Goal: Transaction & Acquisition: Purchase product/service

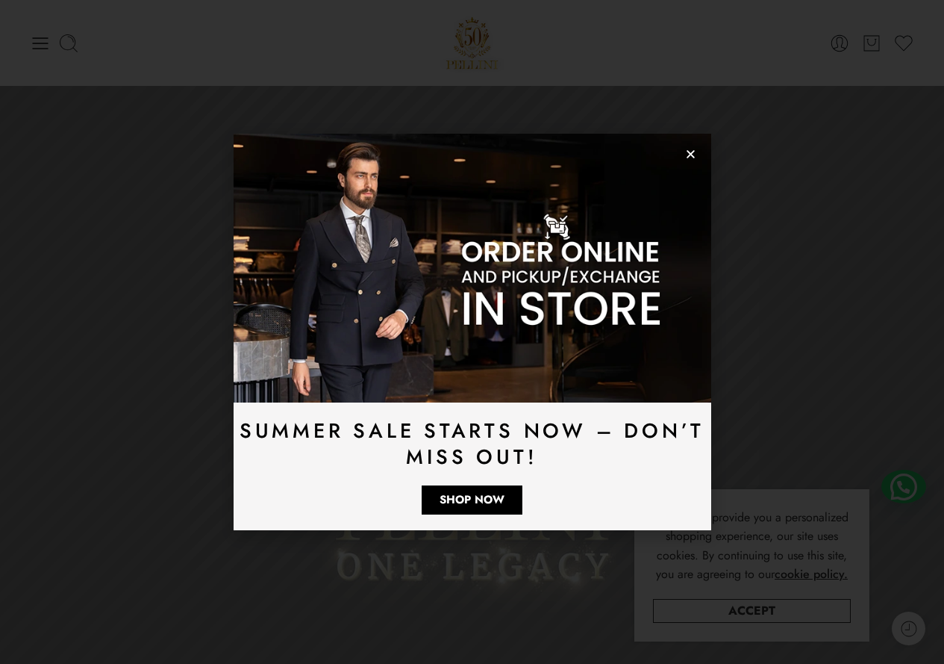
click at [692, 147] on img at bounding box center [473, 268] width 478 height 269
click at [687, 152] on icon "Close" at bounding box center [690, 154] width 11 height 11
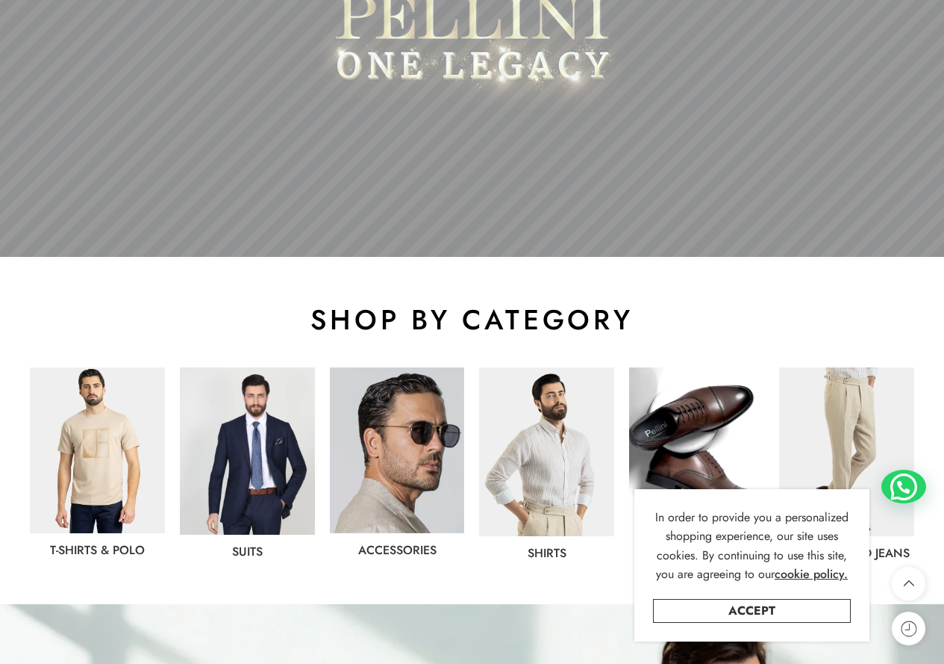
scroll to position [597, 0]
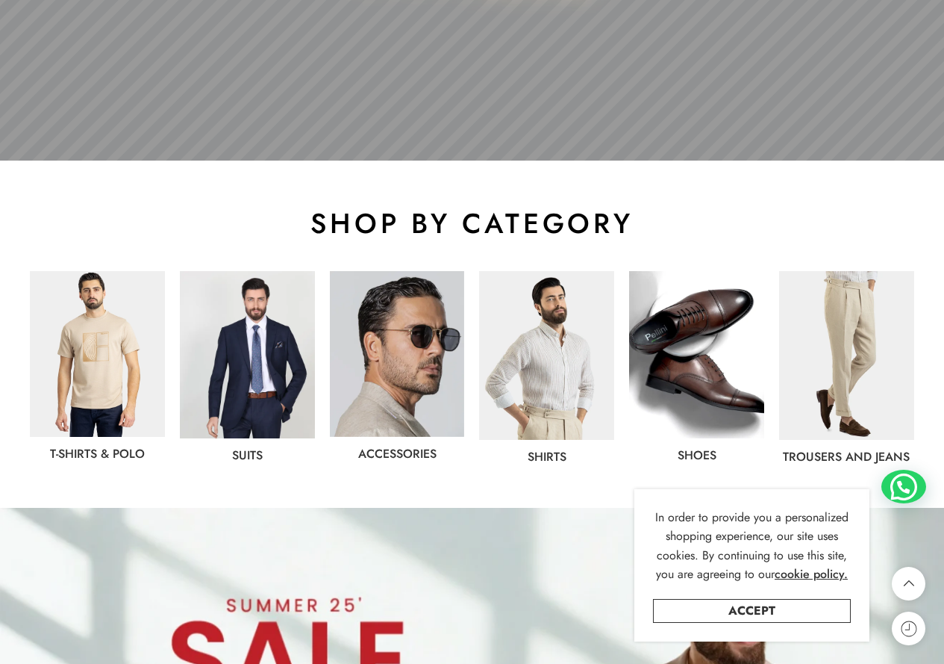
click at [412, 360] on img at bounding box center [397, 354] width 135 height 166
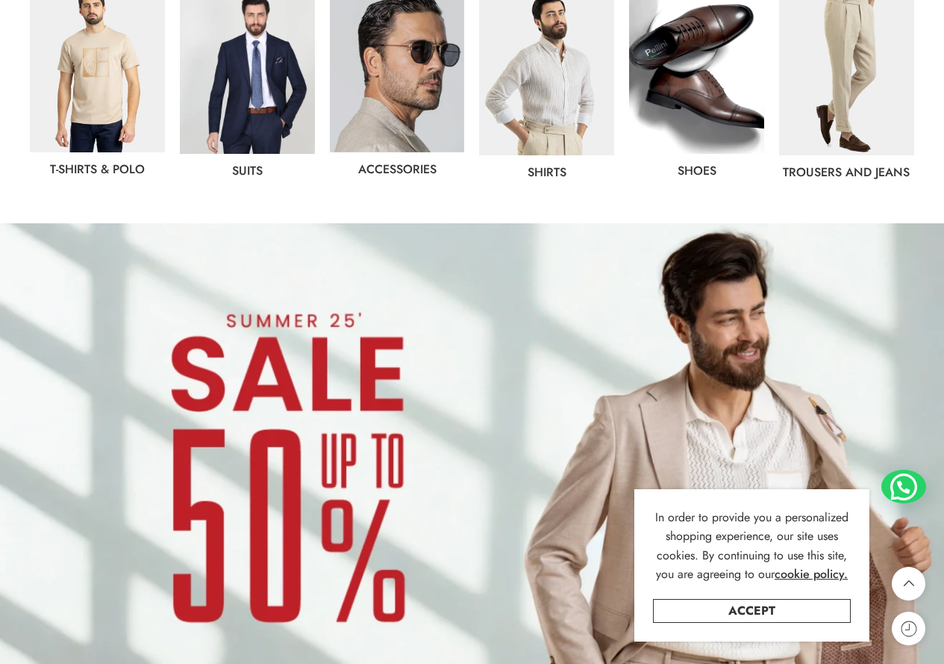
scroll to position [896, 0]
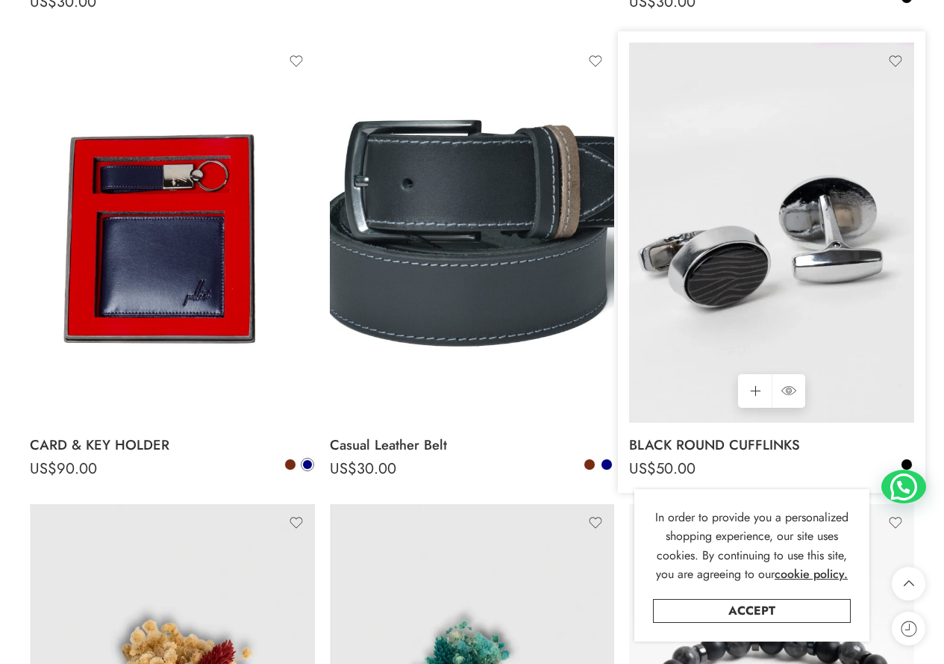
scroll to position [1642, 0]
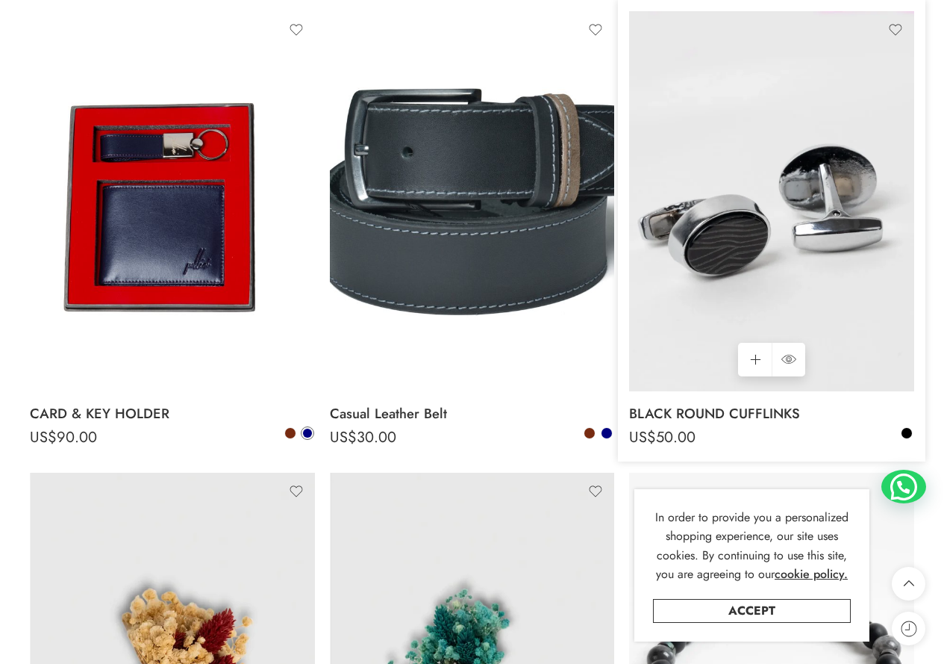
click at [803, 256] on img at bounding box center [771, 201] width 285 height 380
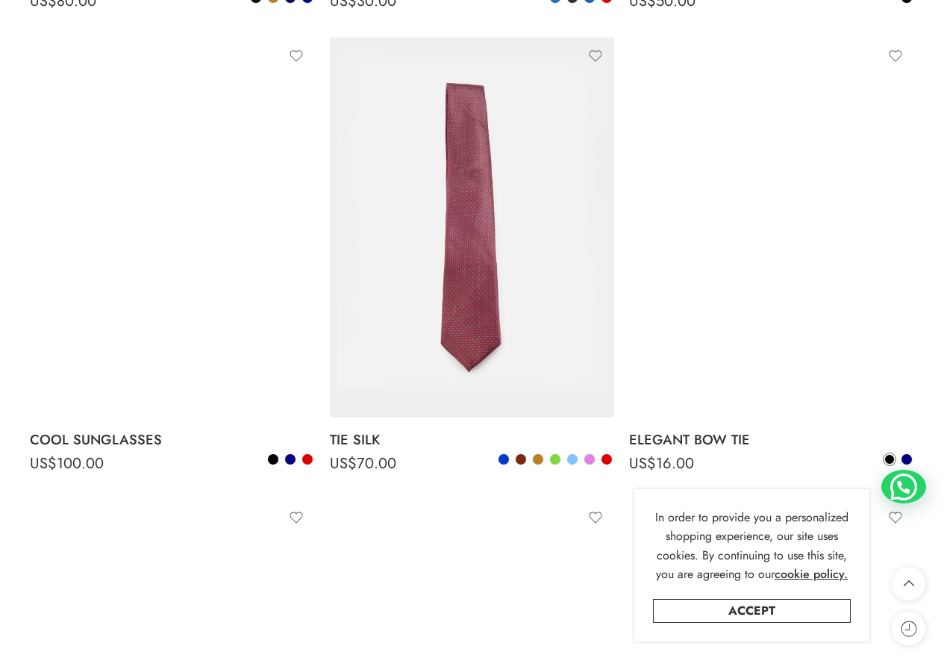
scroll to position [3494, 0]
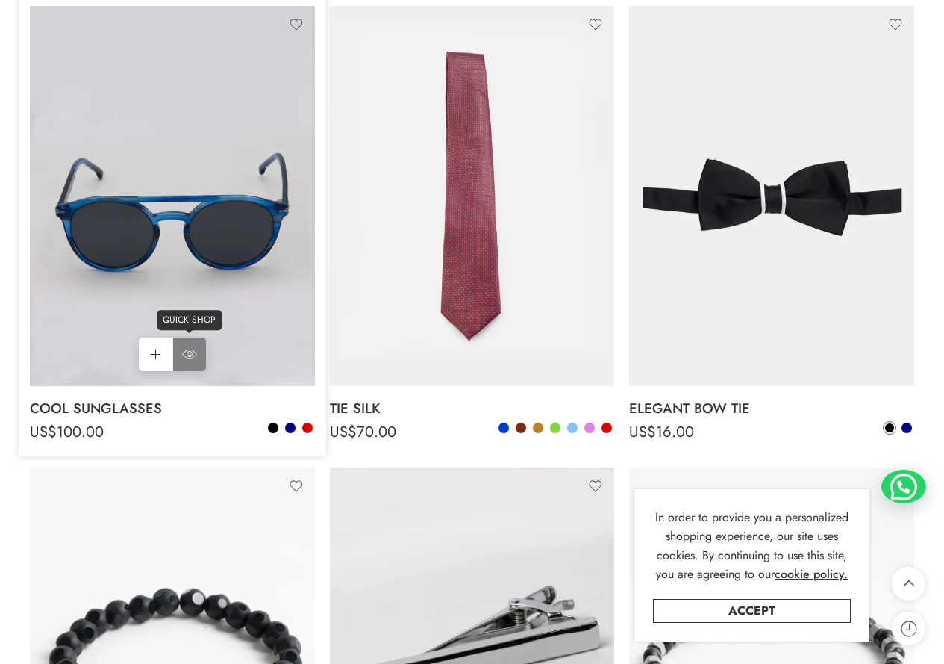
click at [190, 346] on icon at bounding box center [189, 353] width 15 height 27
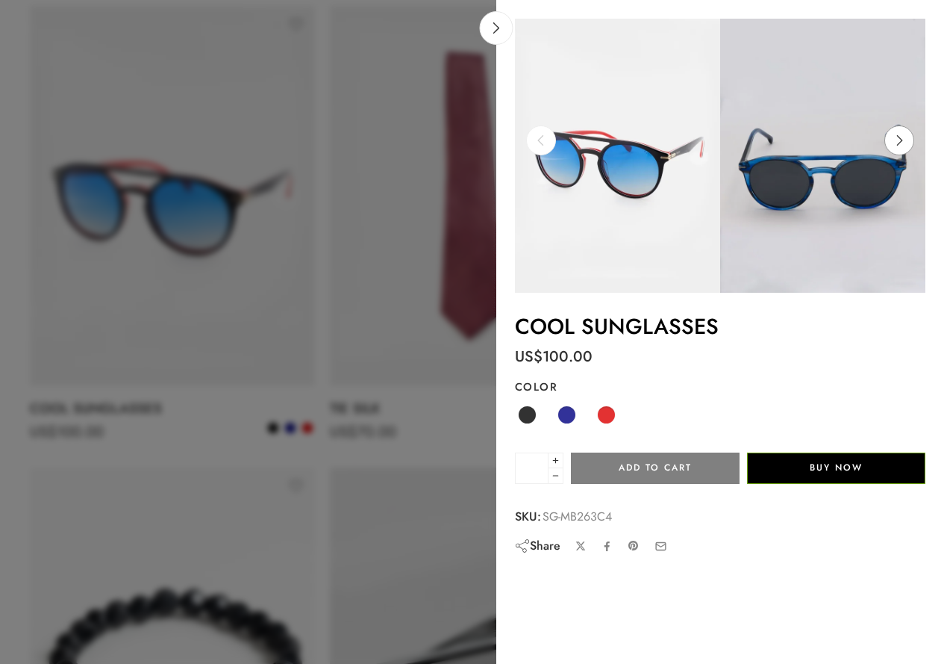
click at [897, 134] on icon at bounding box center [899, 140] width 28 height 30
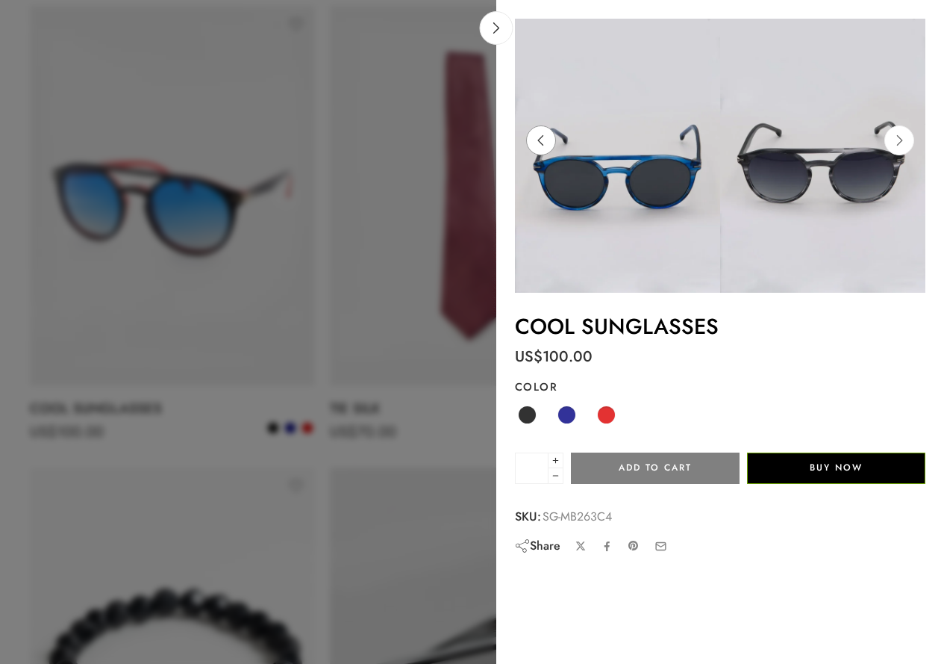
click at [545, 136] on icon at bounding box center [541, 140] width 28 height 30
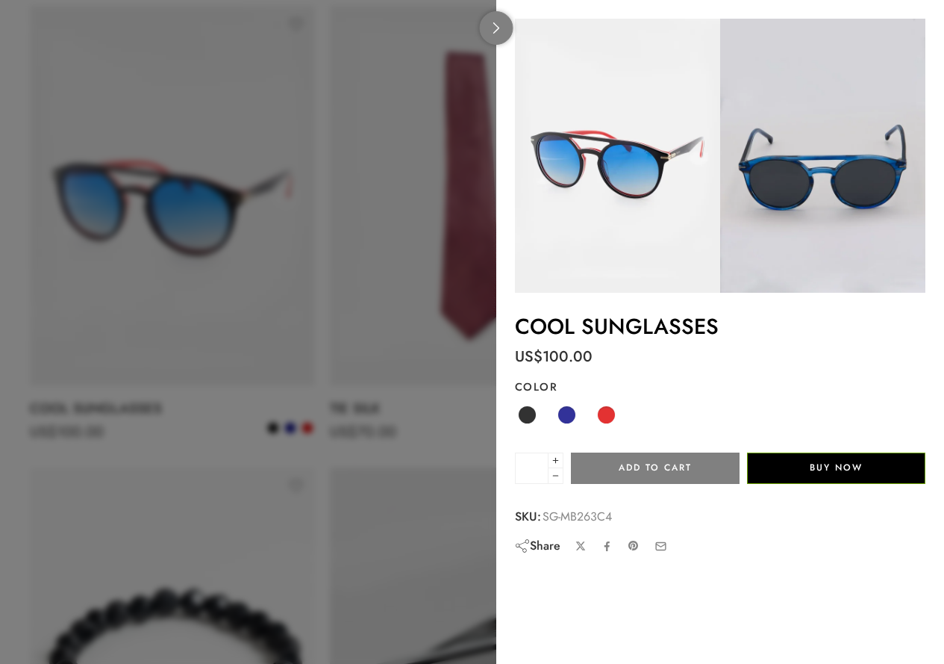
click at [496, 30] on icon at bounding box center [496, 27] width 11 height 11
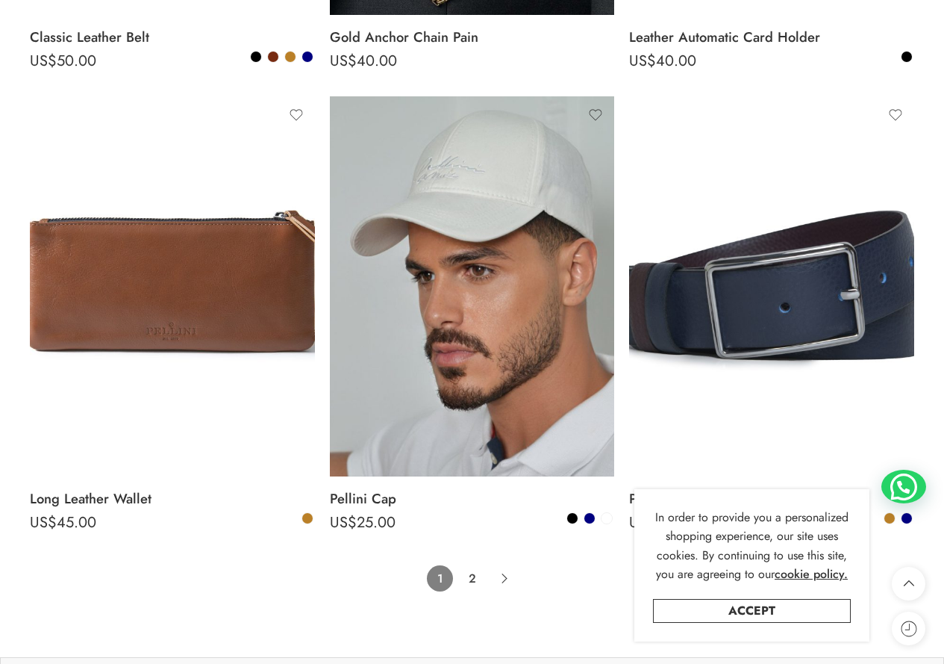
scroll to position [9018, 0]
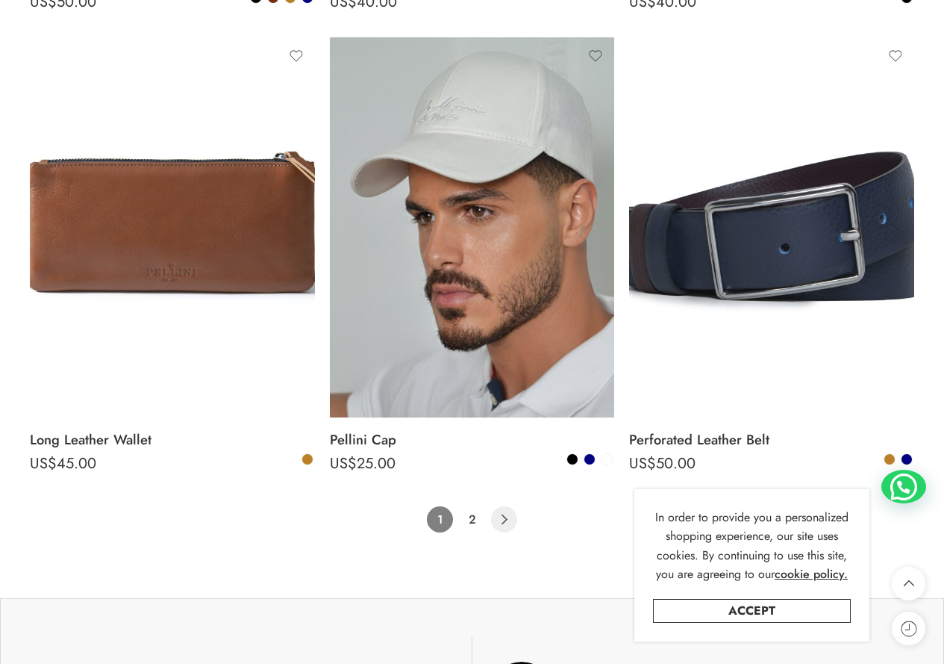
click at [508, 517] on icon "Product Pagination" at bounding box center [504, 519] width 26 height 26
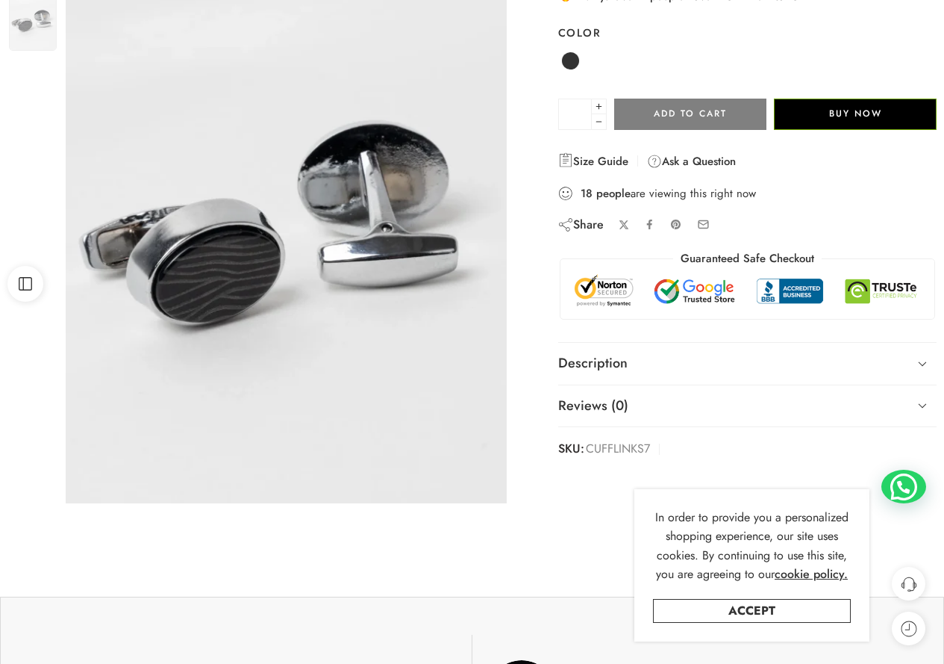
scroll to position [224, 0]
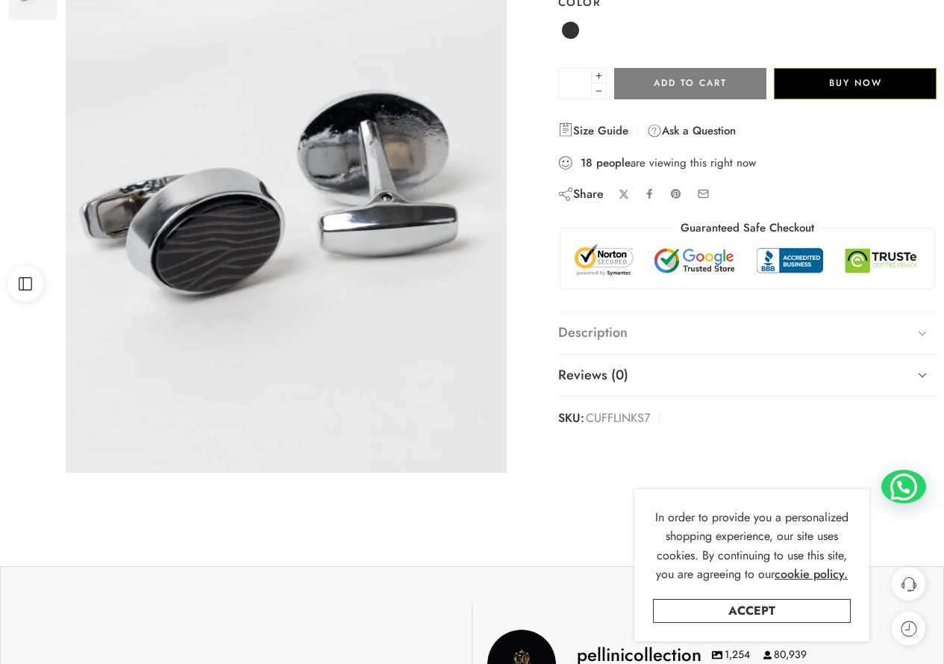
click at [754, 329] on link "Description" at bounding box center [747, 333] width 379 height 42
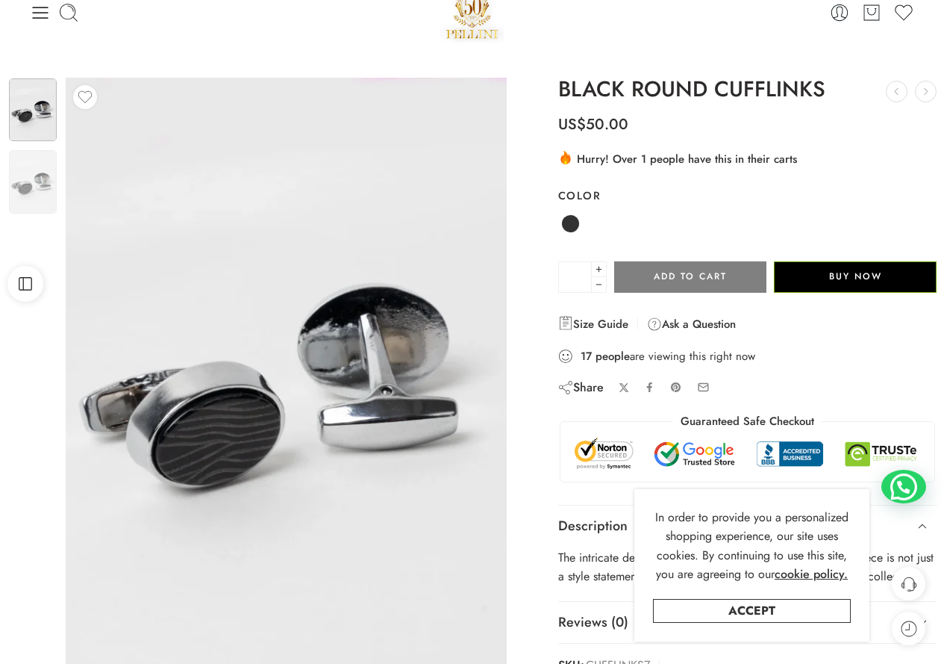
scroll to position [0, 0]
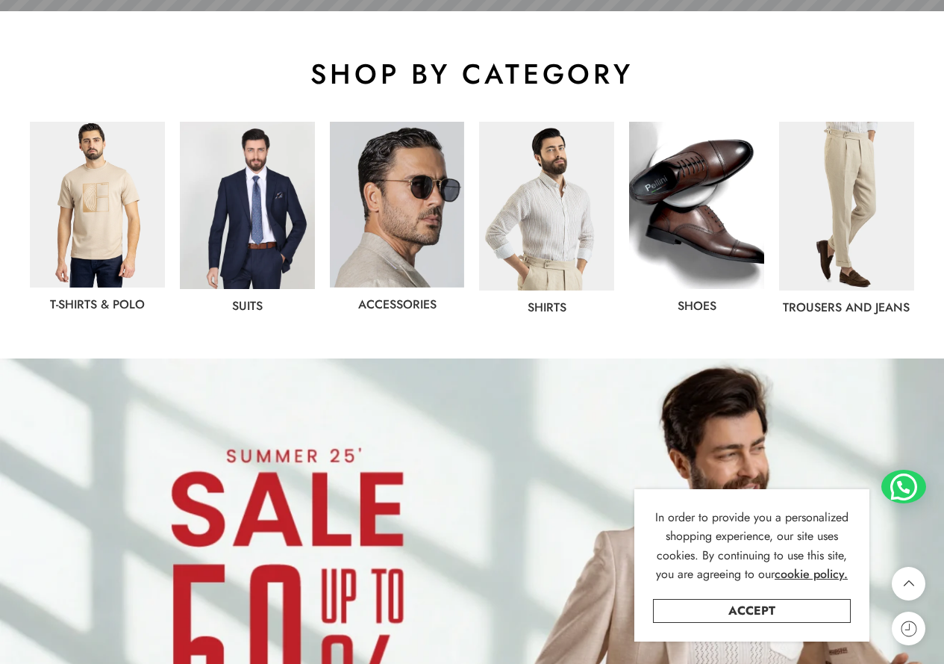
click at [523, 250] on img at bounding box center [546, 206] width 135 height 169
click at [121, 244] on img at bounding box center [97, 205] width 135 height 166
click at [711, 252] on img at bounding box center [696, 205] width 135 height 167
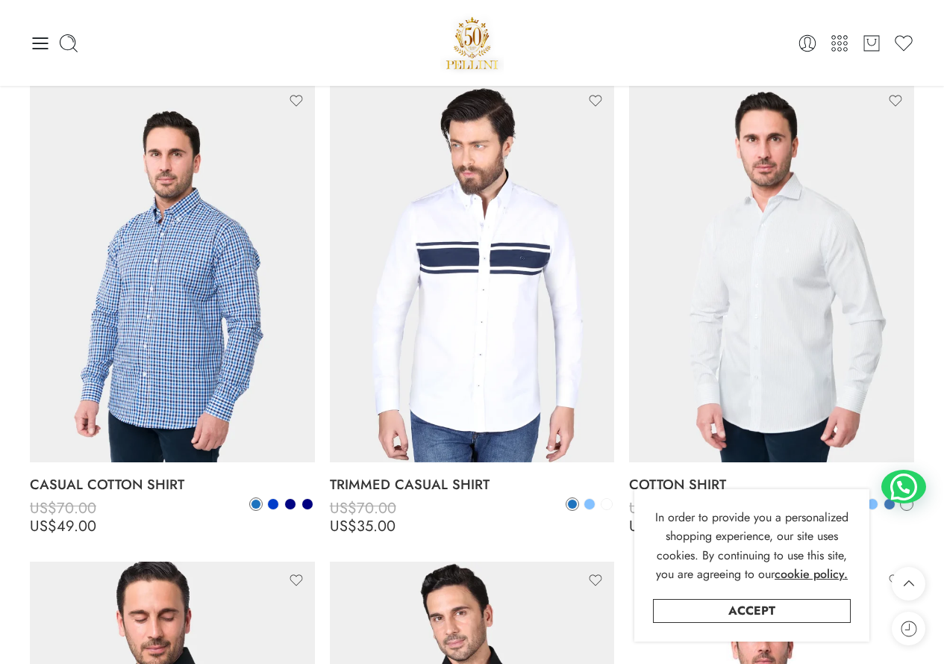
scroll to position [1120, 0]
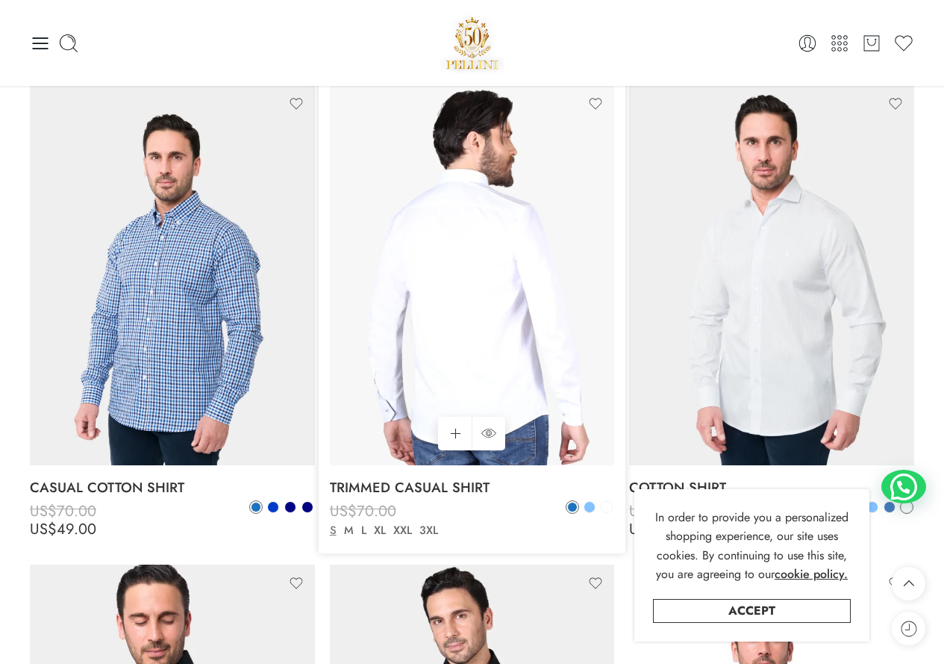
click at [456, 339] on img at bounding box center [472, 275] width 285 height 380
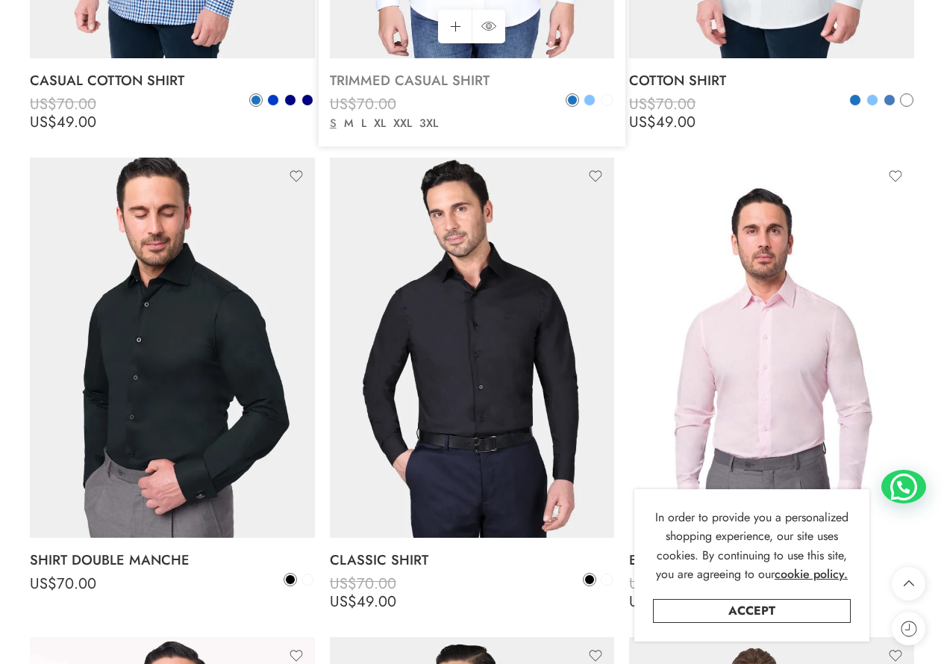
scroll to position [1558, 0]
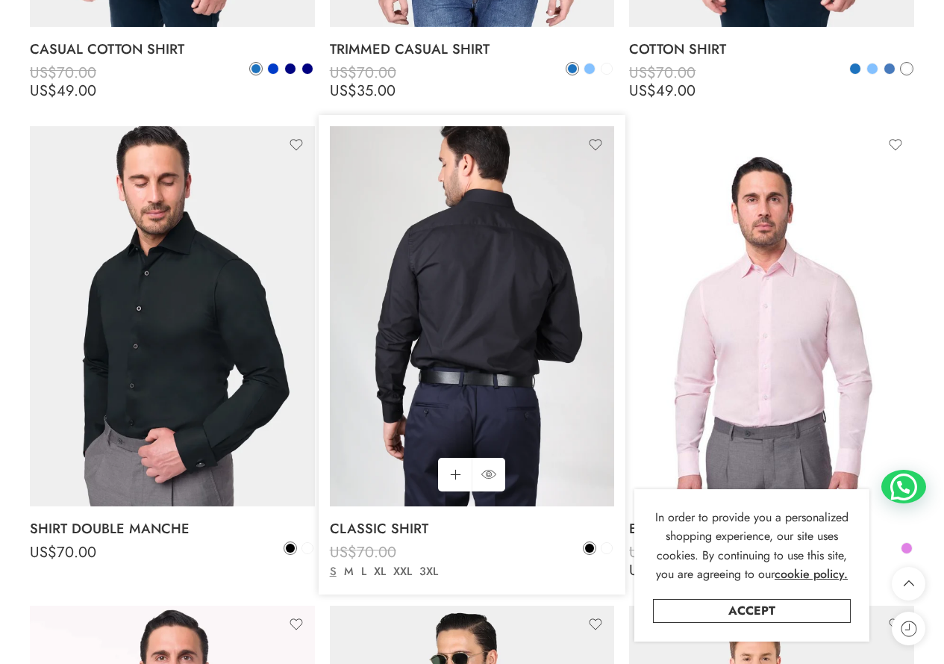
click at [466, 386] on img at bounding box center [472, 316] width 285 height 380
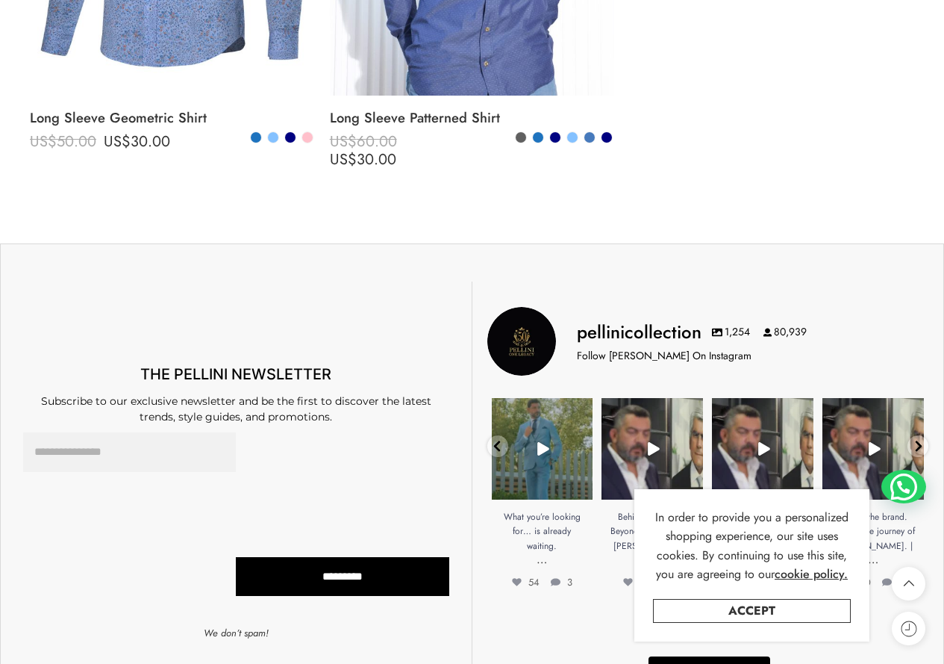
scroll to position [4470, 0]
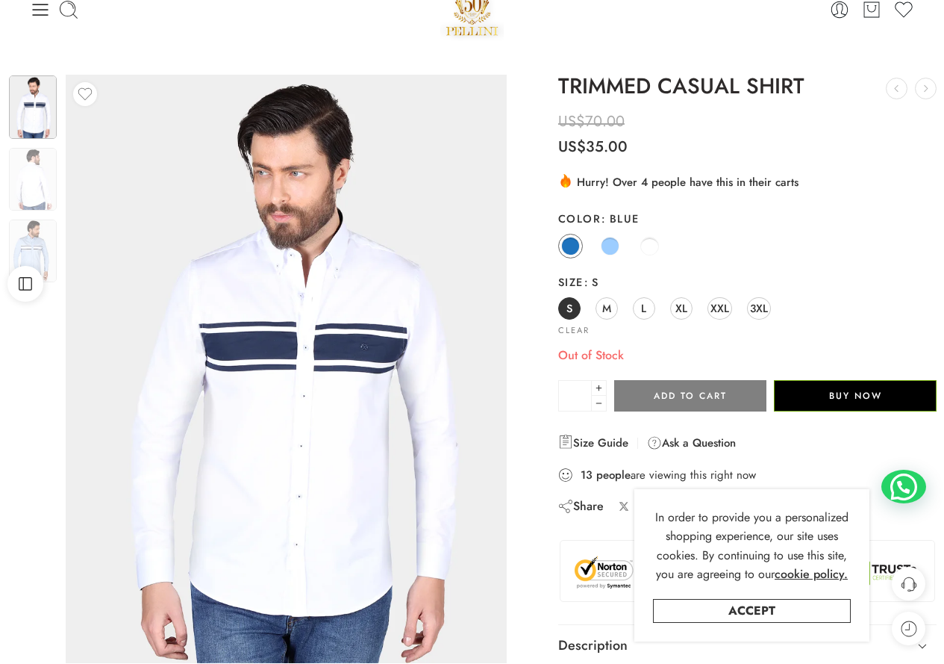
scroll to position [75, 0]
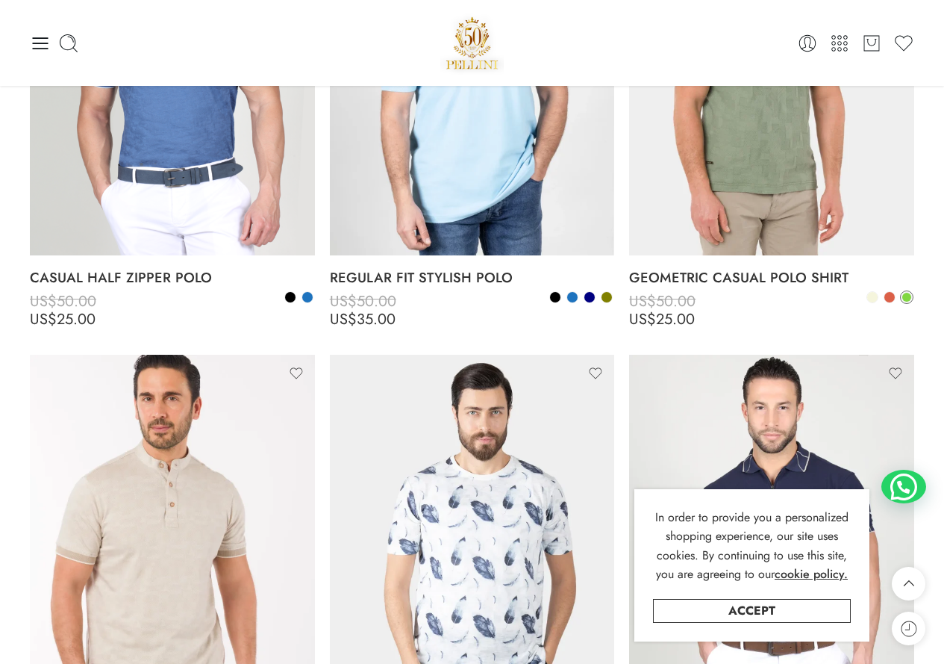
scroll to position [3579, 0]
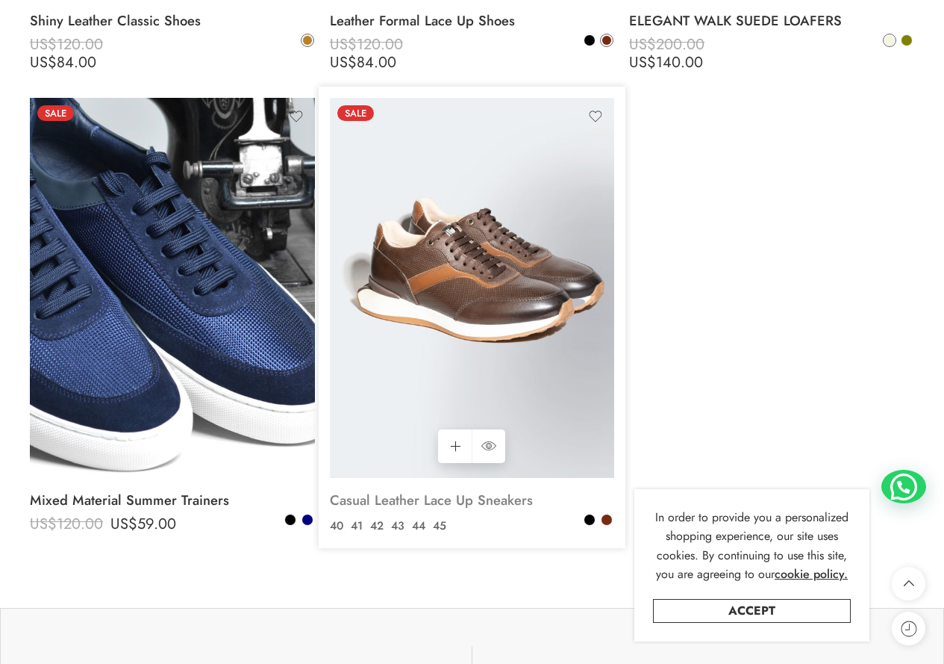
scroll to position [5450, 0]
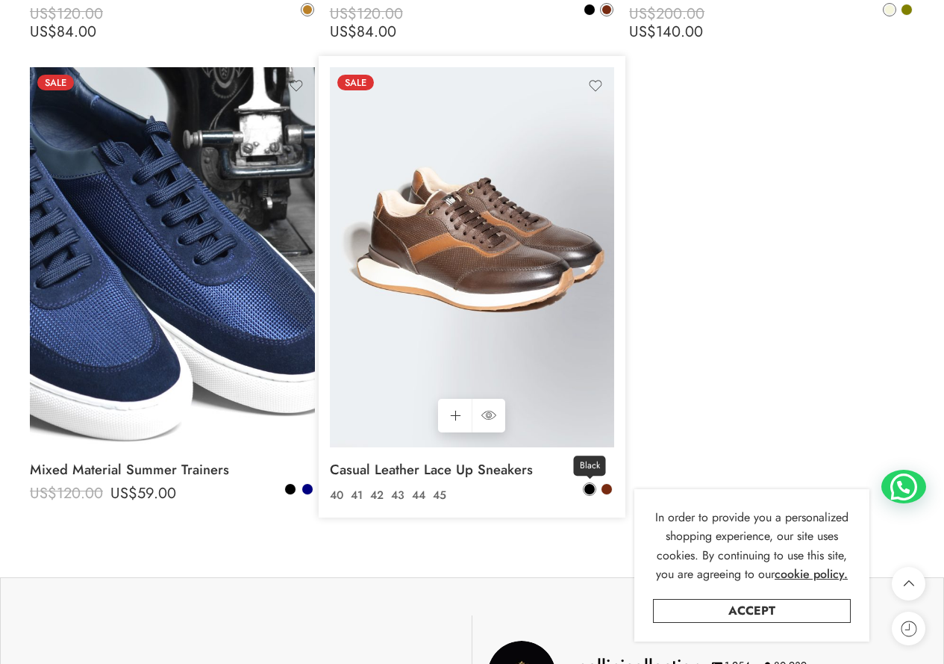
click at [587, 485] on span at bounding box center [590, 489] width 10 height 10
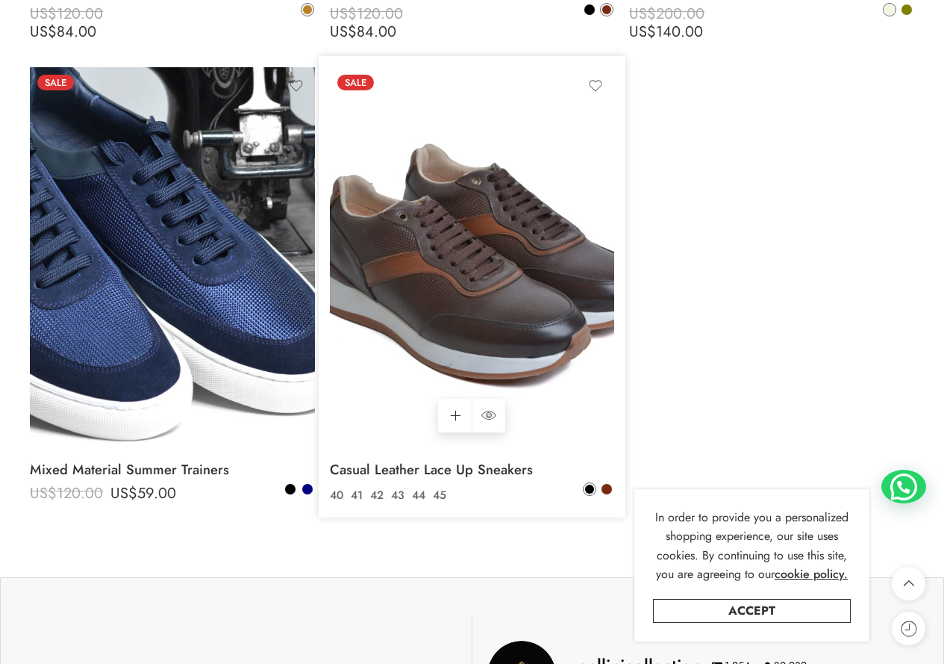
click at [509, 281] on img at bounding box center [472, 257] width 285 height 380
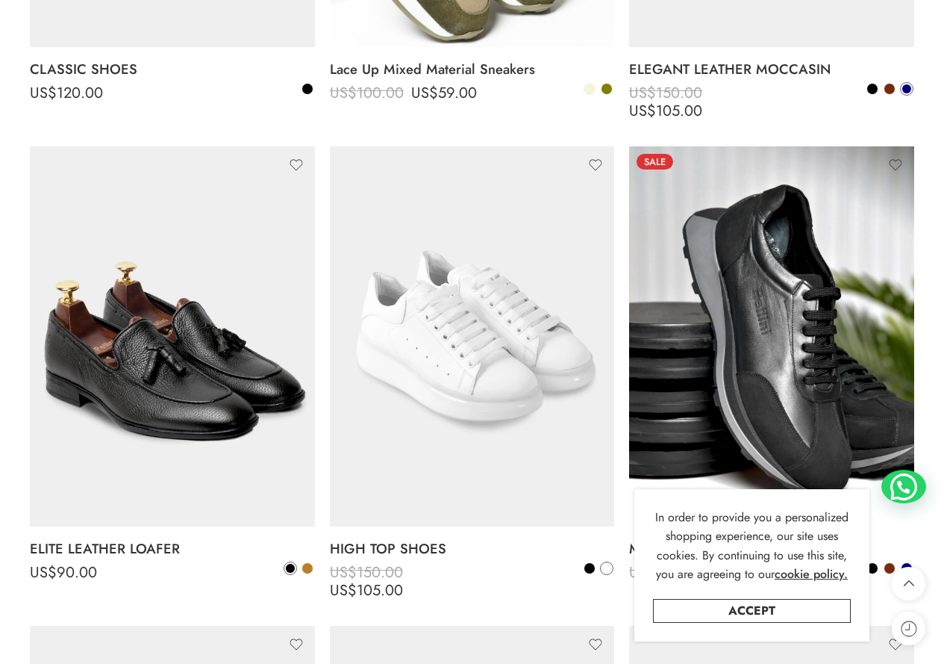
scroll to position [3529, 0]
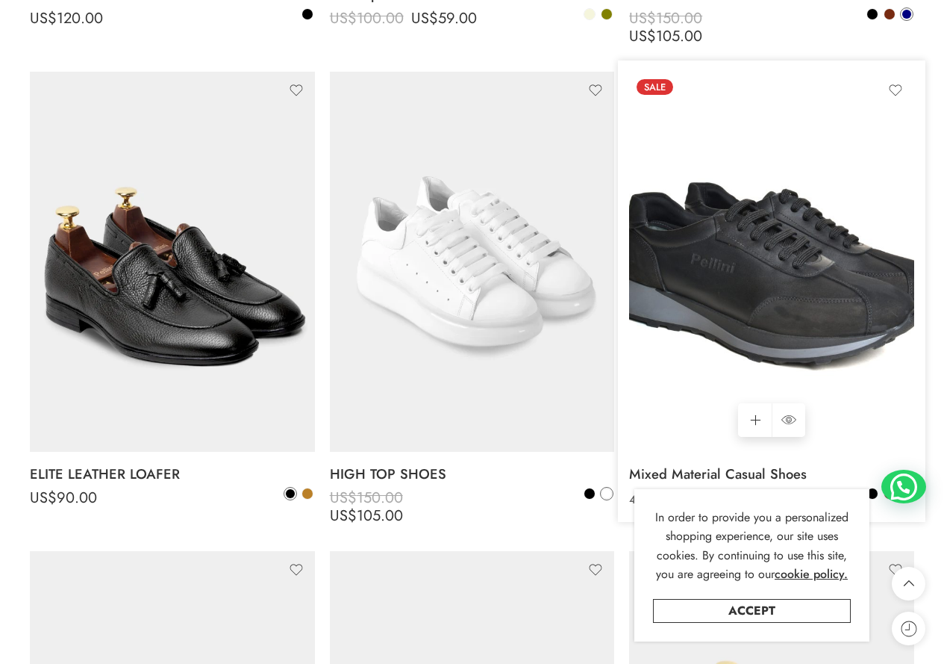
click at [834, 261] on img at bounding box center [771, 262] width 285 height 380
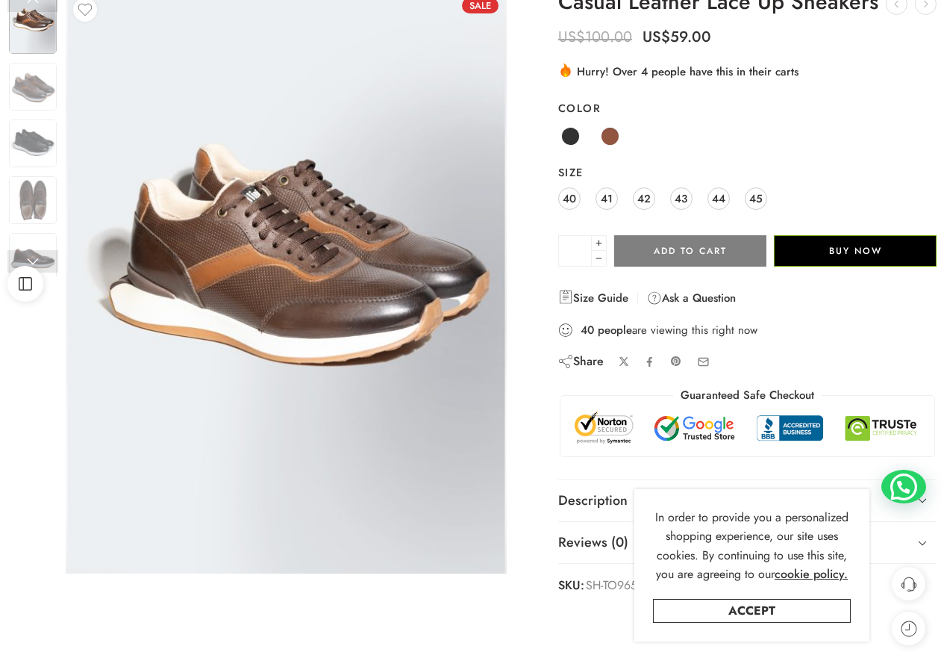
scroll to position [149, 0]
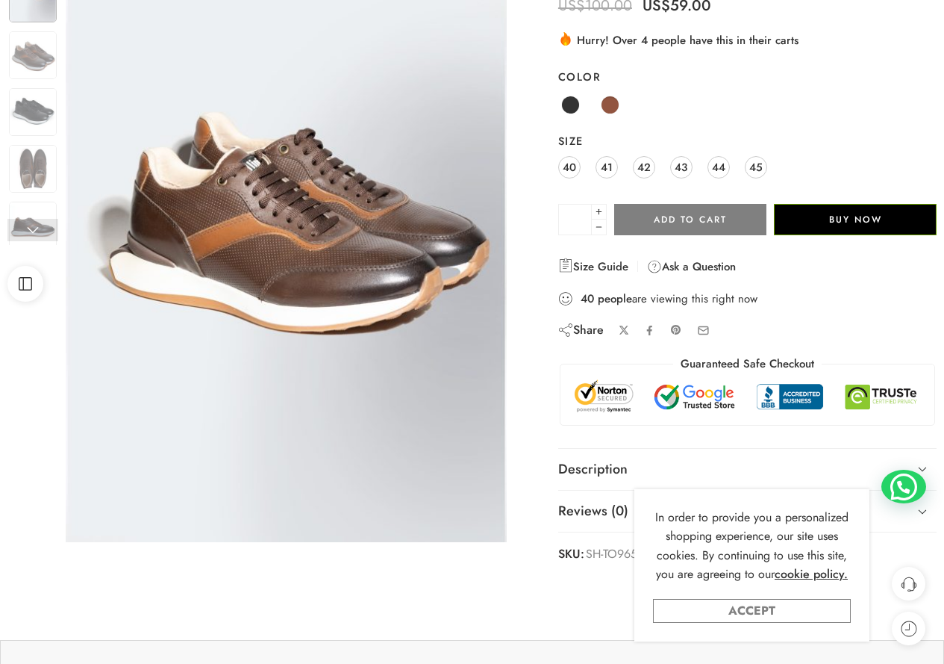
click at [773, 605] on link "Accept" at bounding box center [752, 611] width 198 height 24
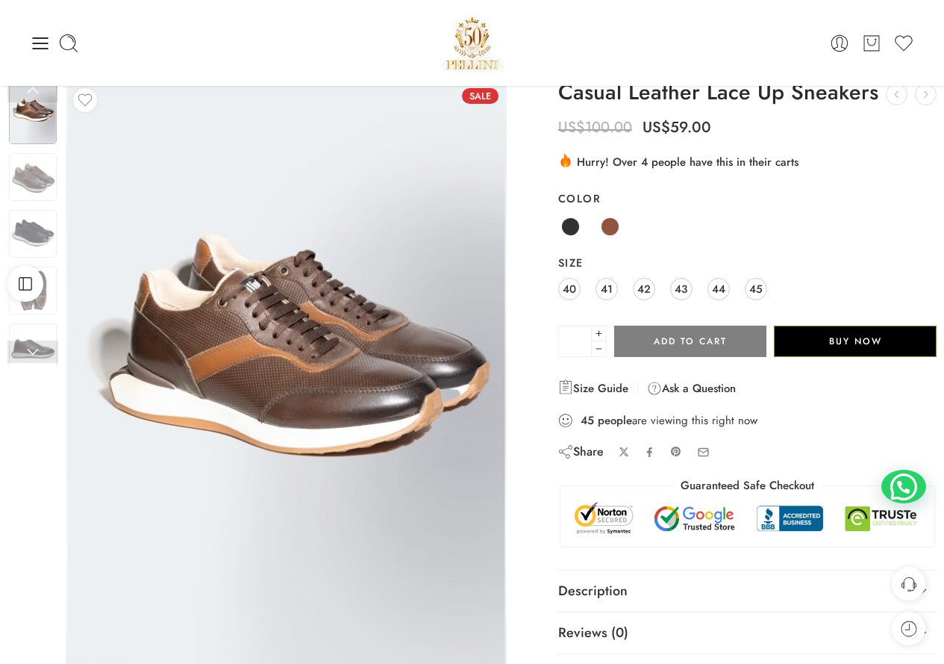
scroll to position [0, 0]
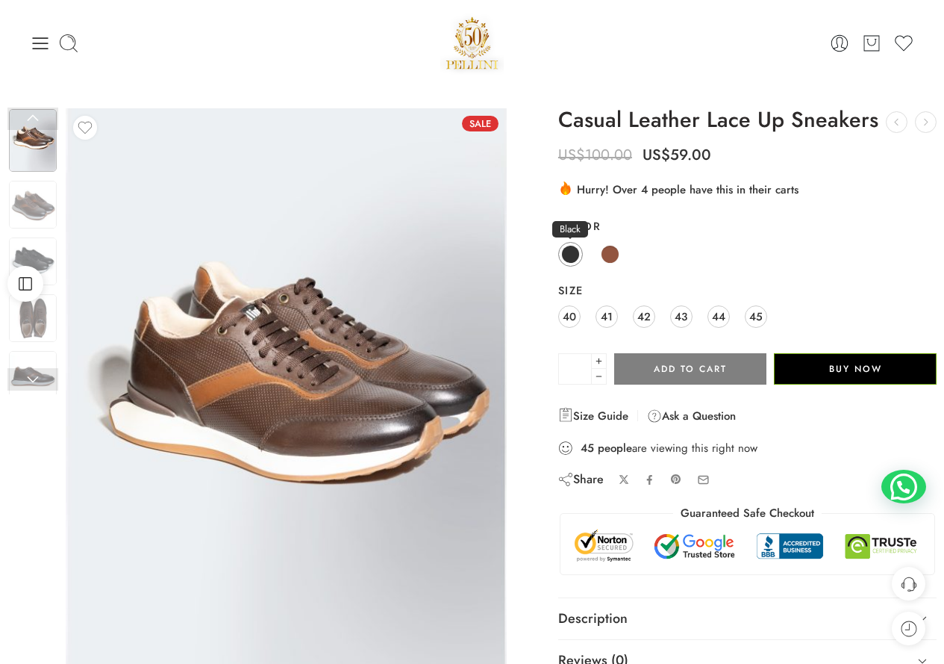
click at [576, 249] on span at bounding box center [570, 254] width 19 height 19
click at [606, 254] on span at bounding box center [610, 254] width 19 height 19
click at [570, 252] on span at bounding box center [570, 254] width 19 height 19
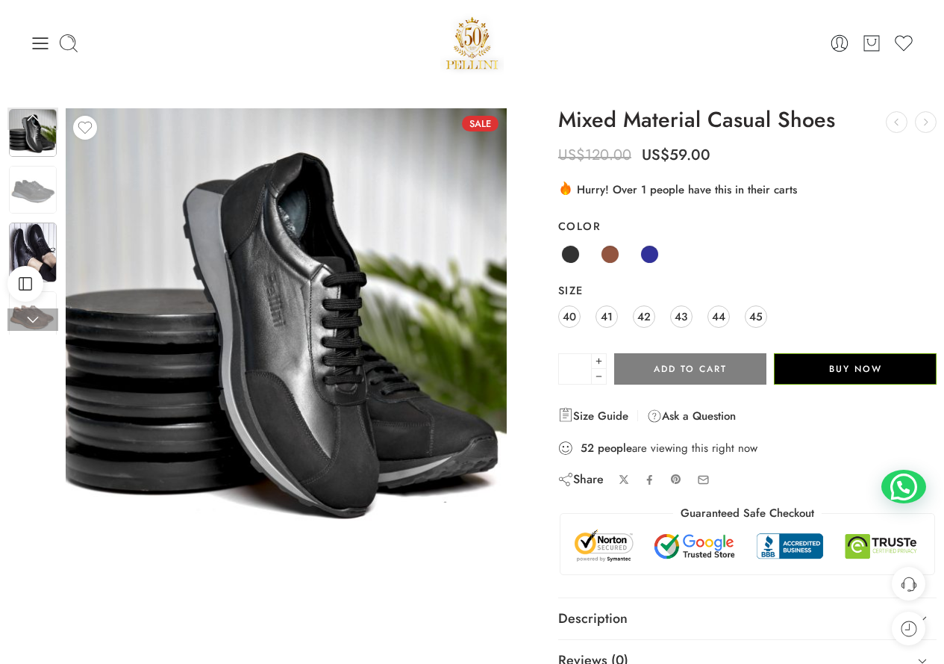
click at [30, 247] on img at bounding box center [33, 252] width 48 height 60
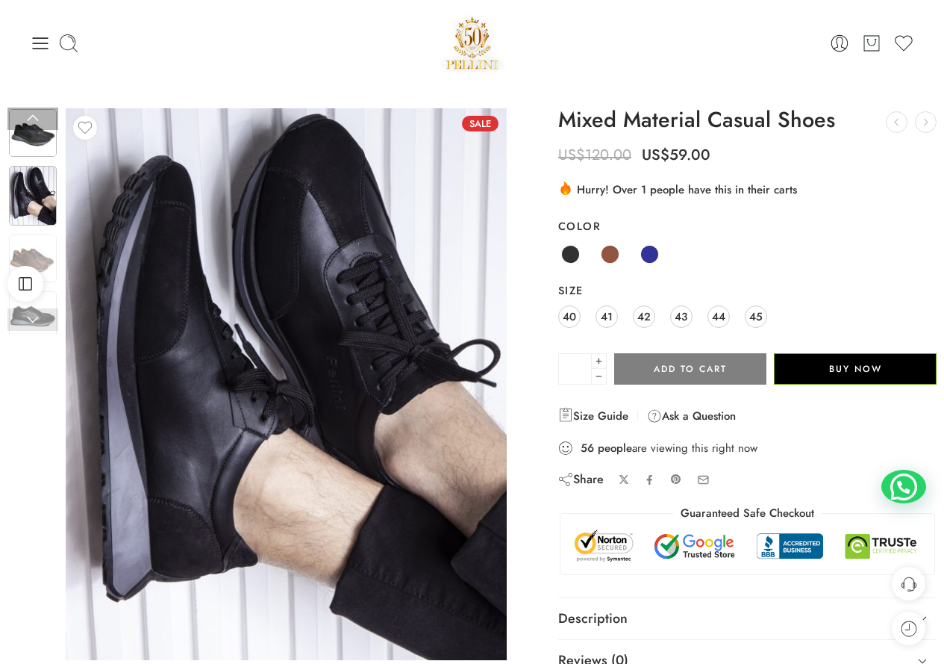
click at [33, 134] on img at bounding box center [33, 133] width 48 height 48
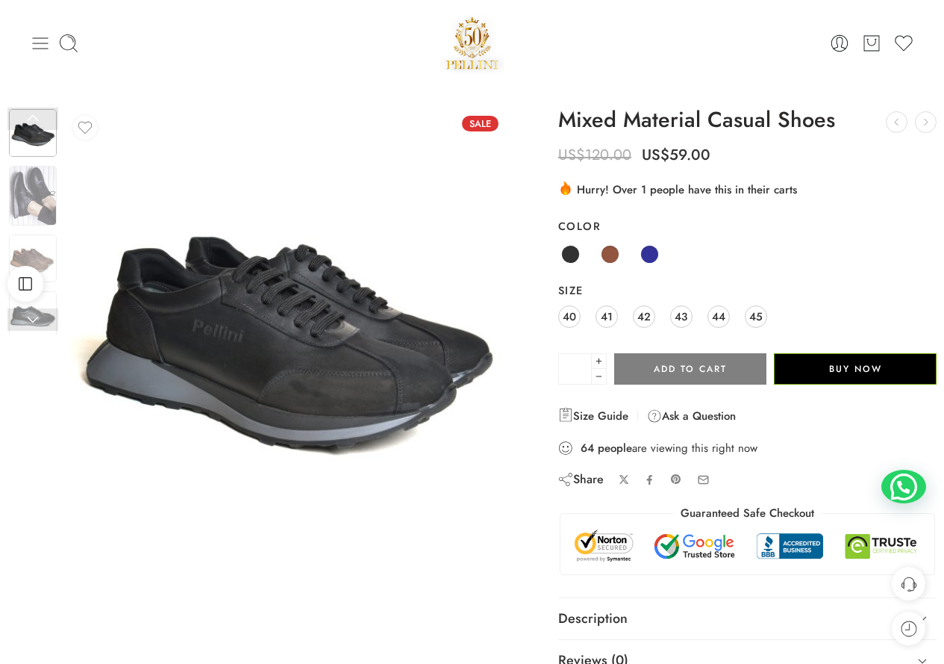
click at [34, 42] on icon at bounding box center [40, 43] width 21 height 21
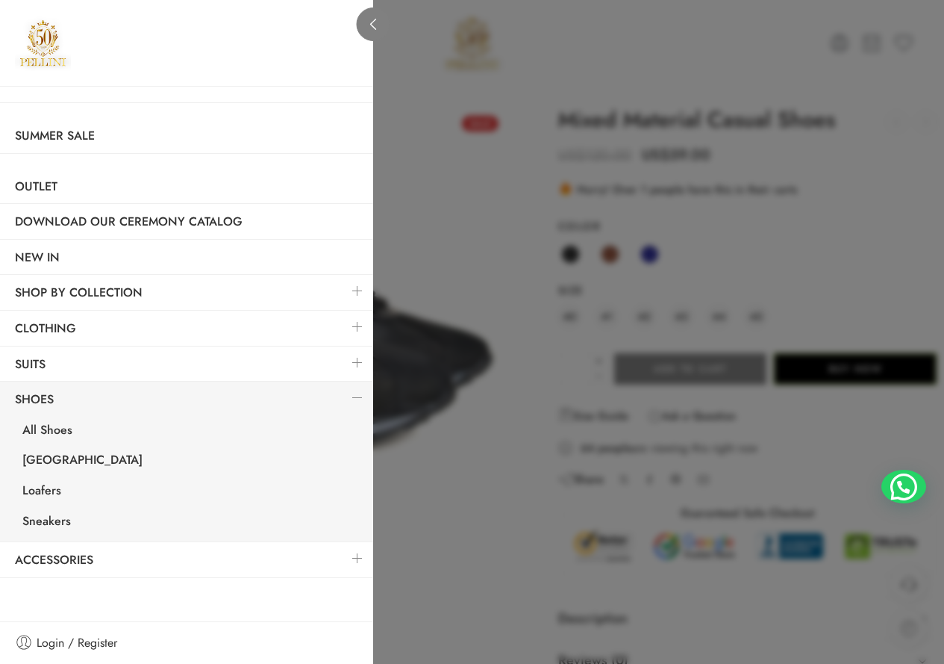
click at [373, 22] on icon at bounding box center [373, 24] width 6 height 11
